Goal: Transaction & Acquisition: Purchase product/service

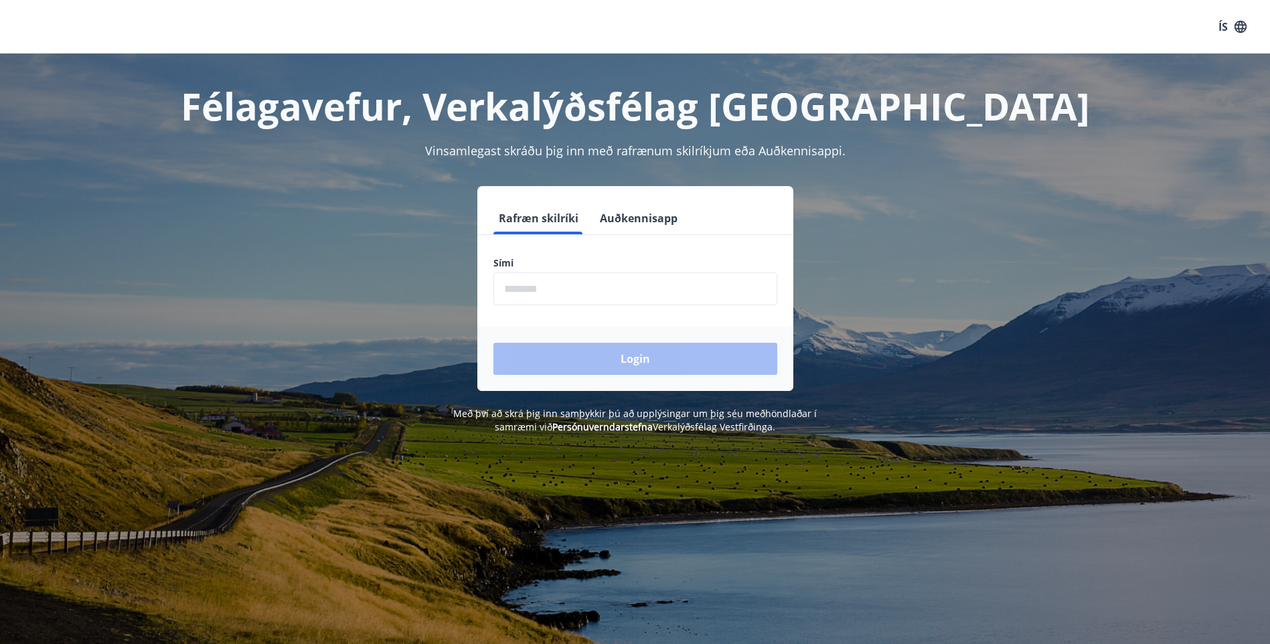
click at [529, 288] on input "phone" at bounding box center [635, 288] width 284 height 33
type input "********"
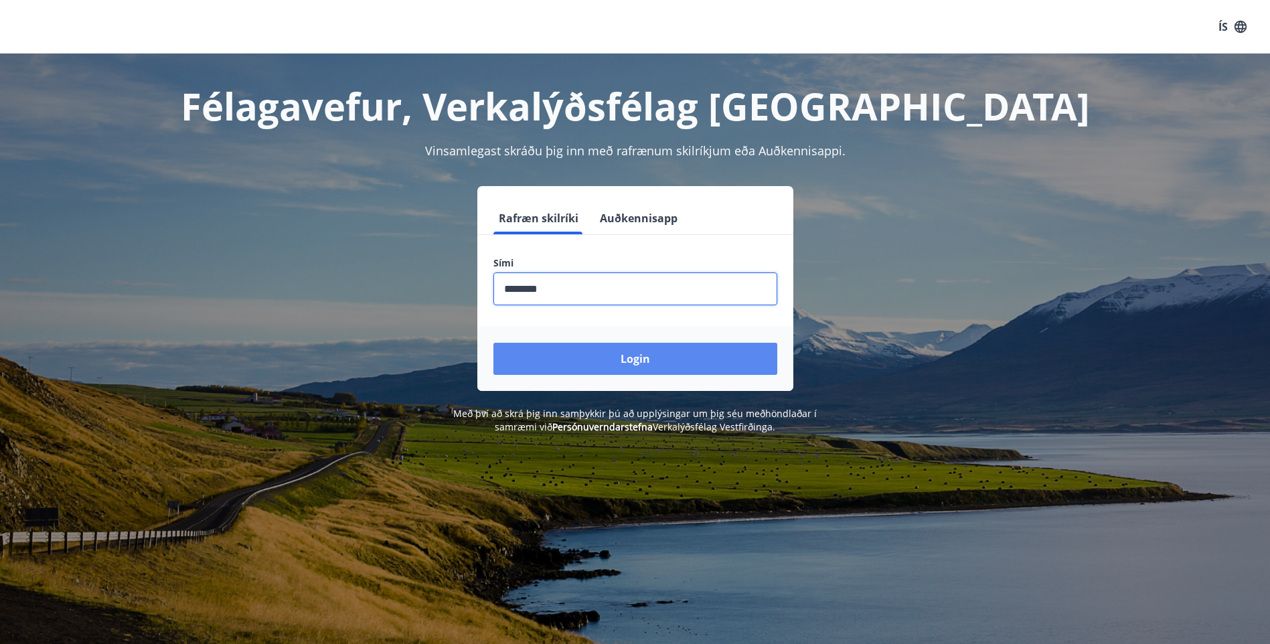
click at [641, 350] on button "Login" at bounding box center [635, 359] width 284 height 32
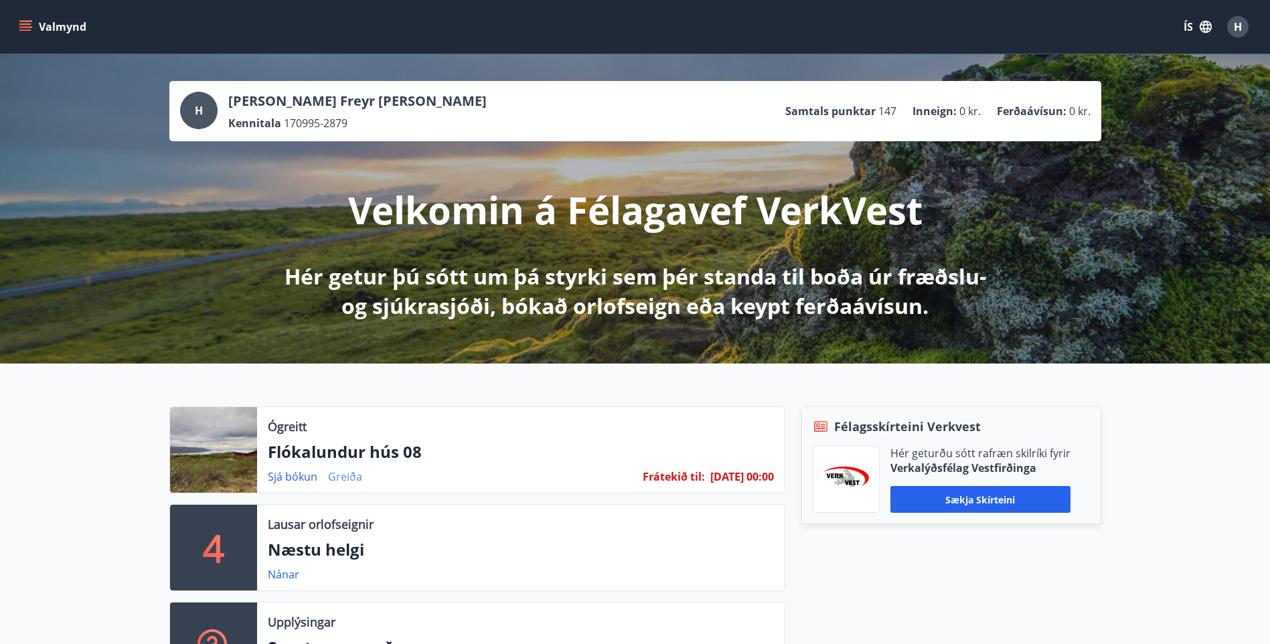
click at [341, 475] on link "Greiða" at bounding box center [345, 476] width 34 height 15
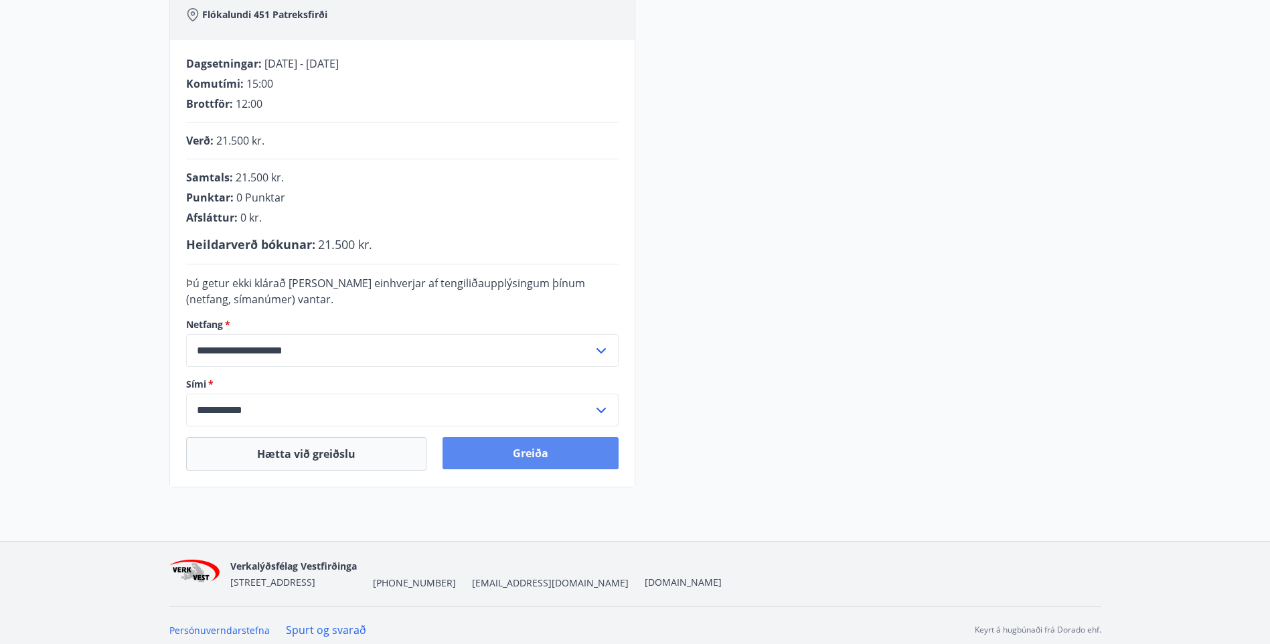
scroll to position [242, 0]
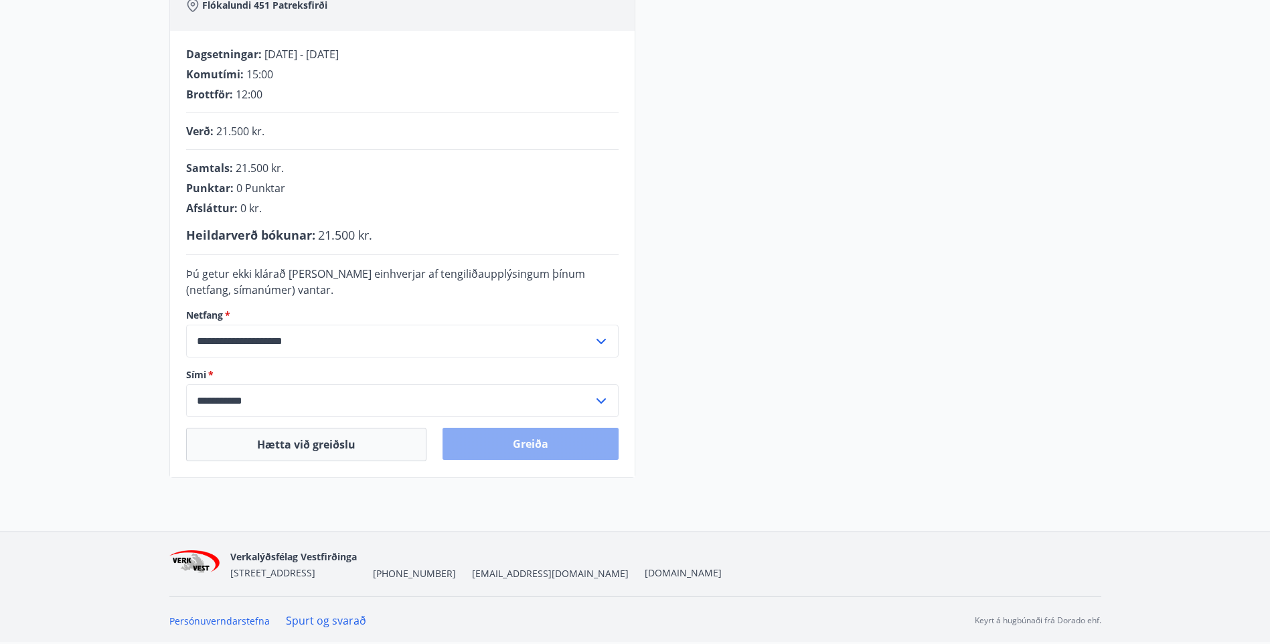
click at [531, 446] on button "Greiða" at bounding box center [530, 444] width 176 height 32
